Goal: Transaction & Acquisition: Book appointment/travel/reservation

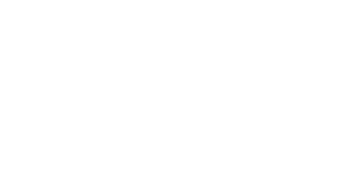
select select "**"
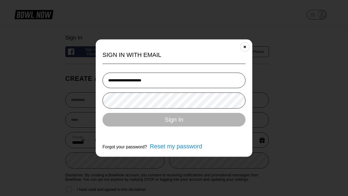
type input "**********"
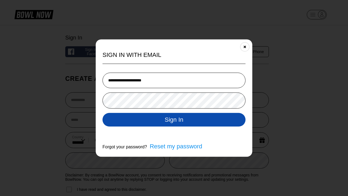
click at [174, 120] on button "Sign In" at bounding box center [173, 120] width 143 height 14
